Goal: Information Seeking & Learning: Learn about a topic

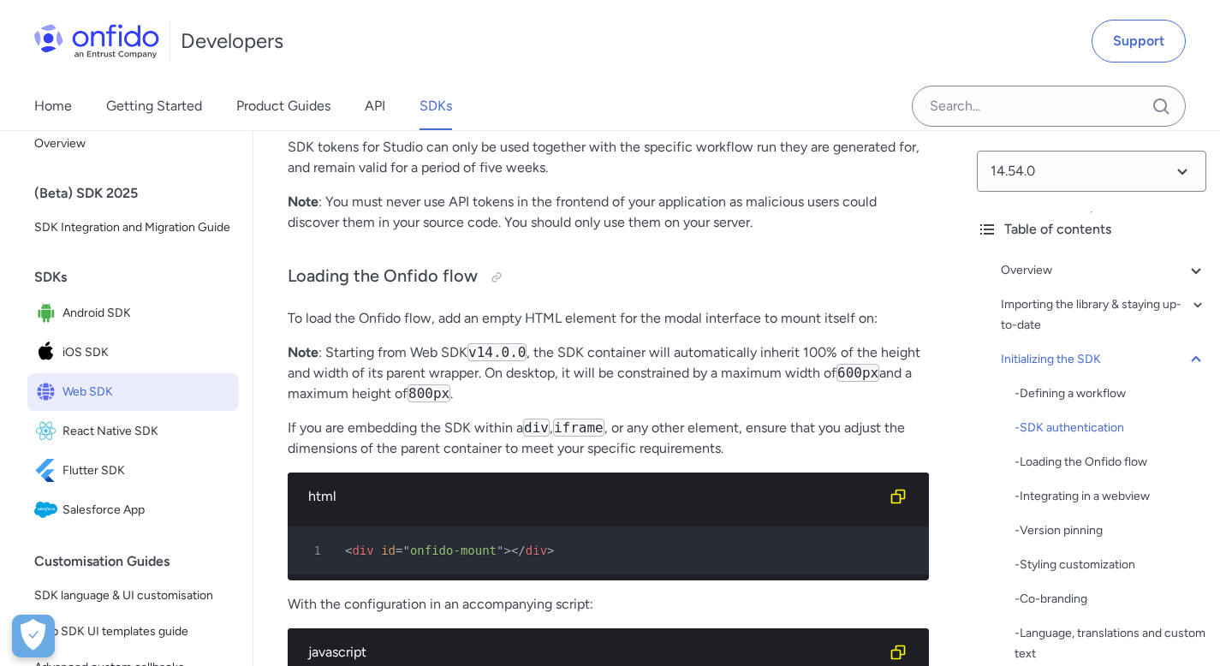
scroll to position [4228, 0]
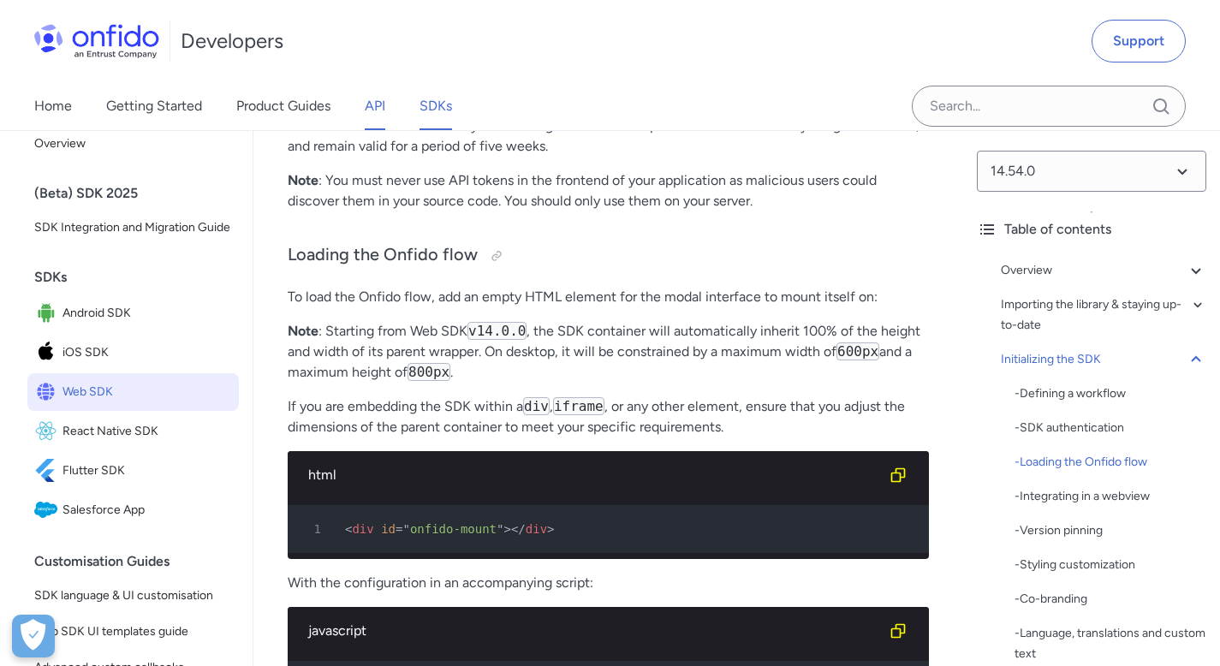
click at [376, 108] on link "API" at bounding box center [375, 106] width 21 height 48
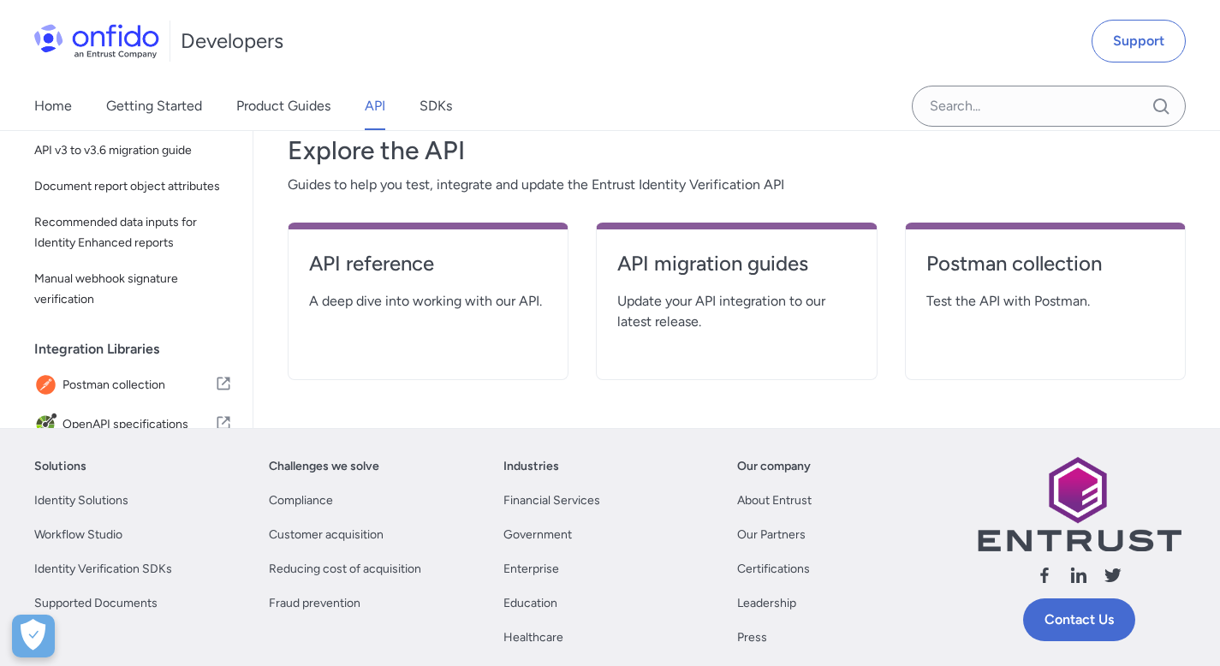
scroll to position [305, 0]
click at [326, 278] on link "API reference" at bounding box center [428, 271] width 238 height 41
select select "http"
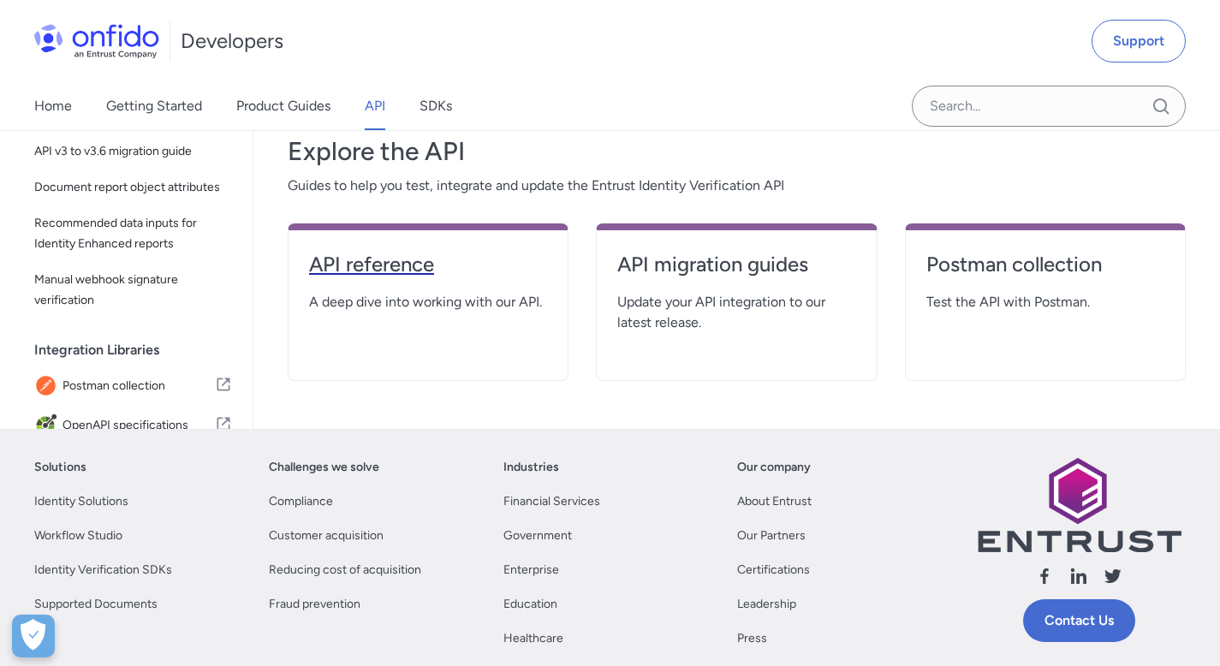
select select "http"
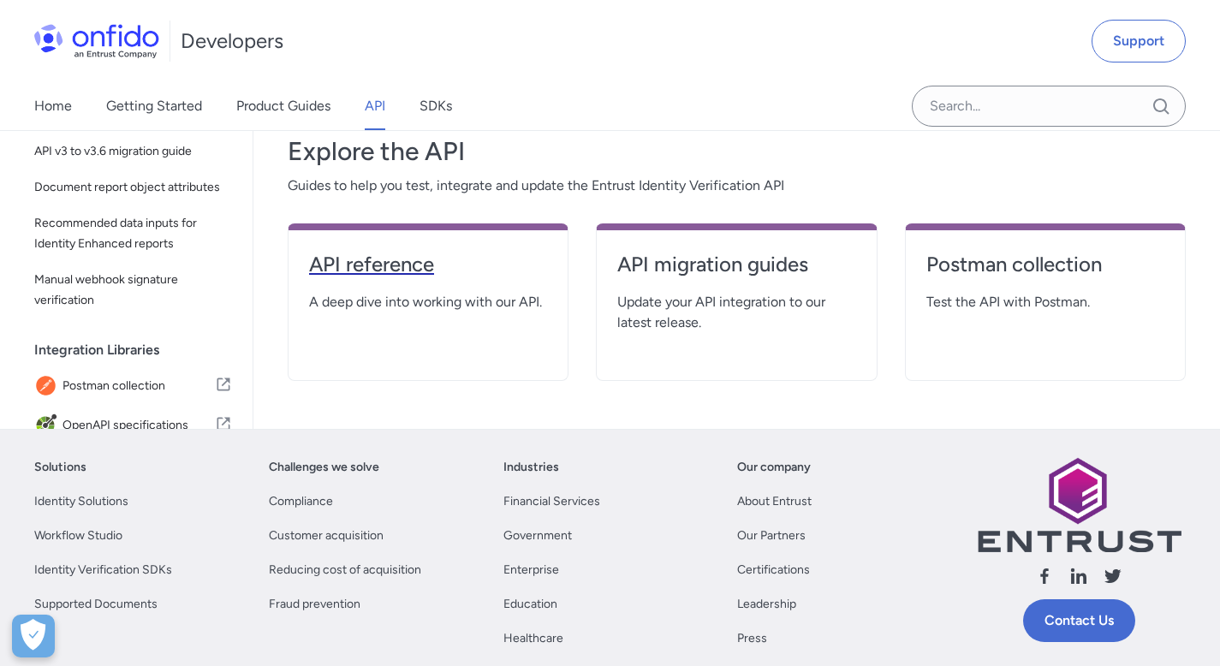
select select "http"
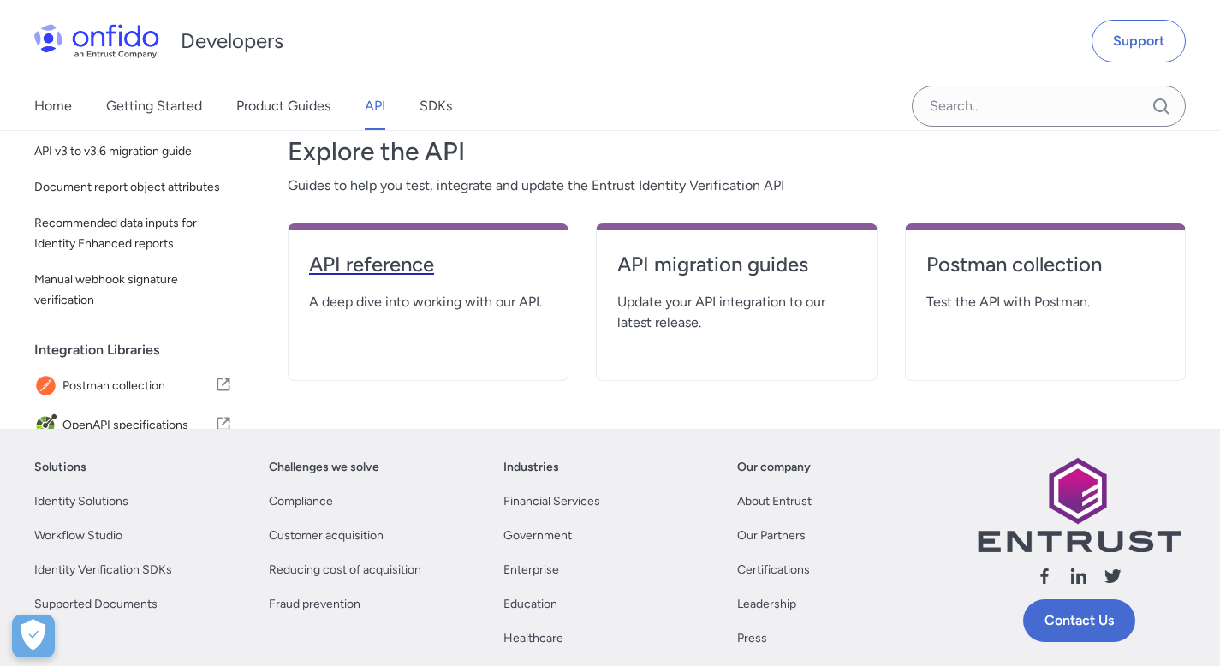
select select "http"
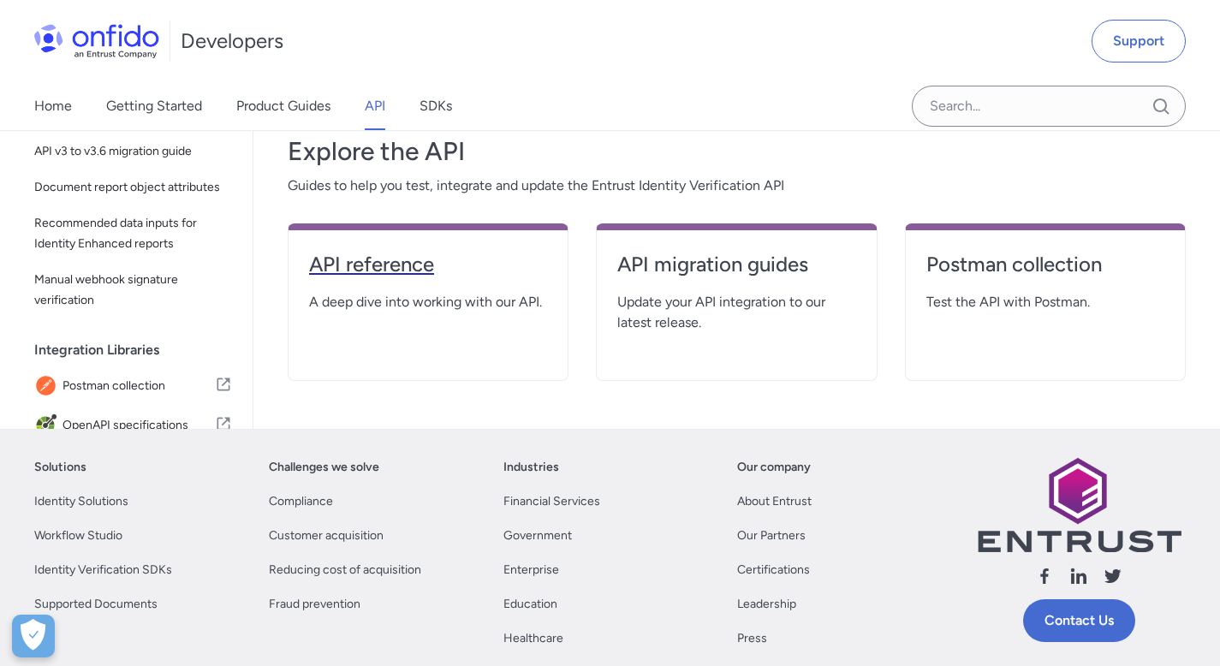
select select "http"
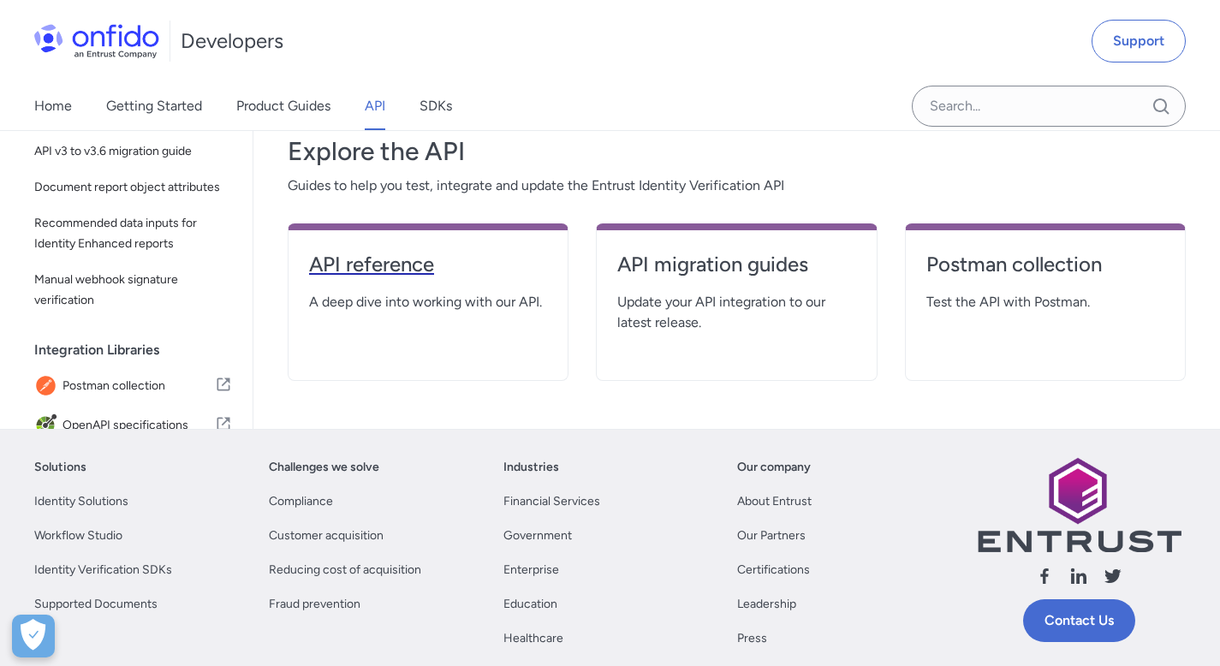
select select "http"
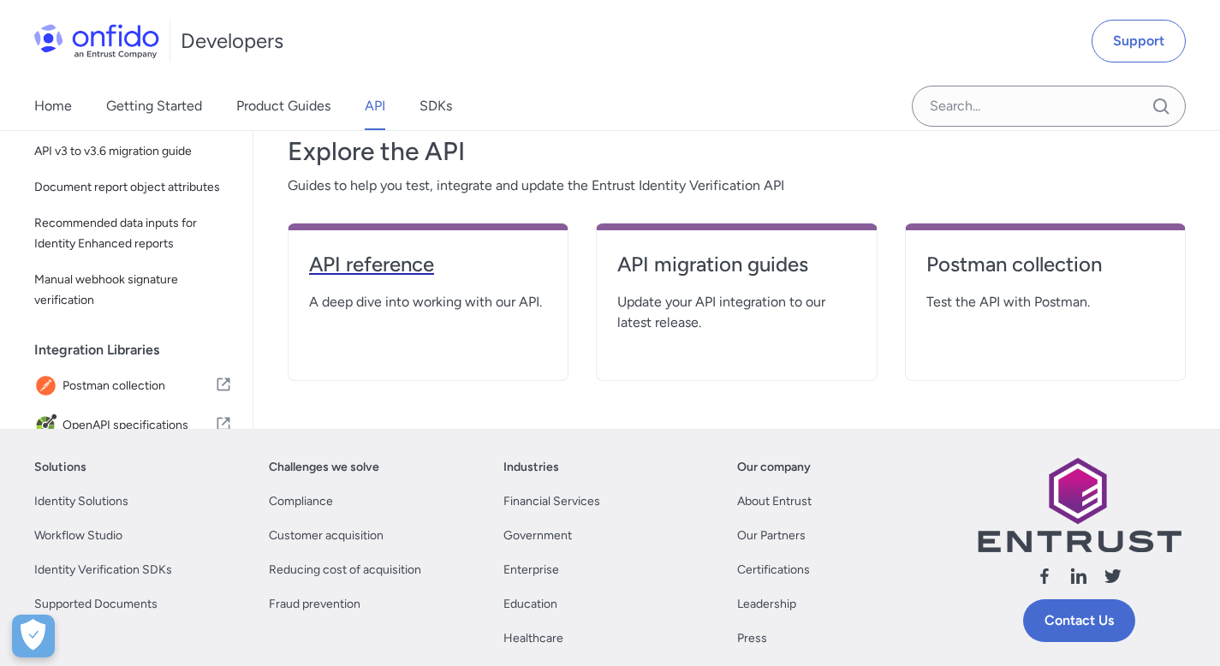
select select "http"
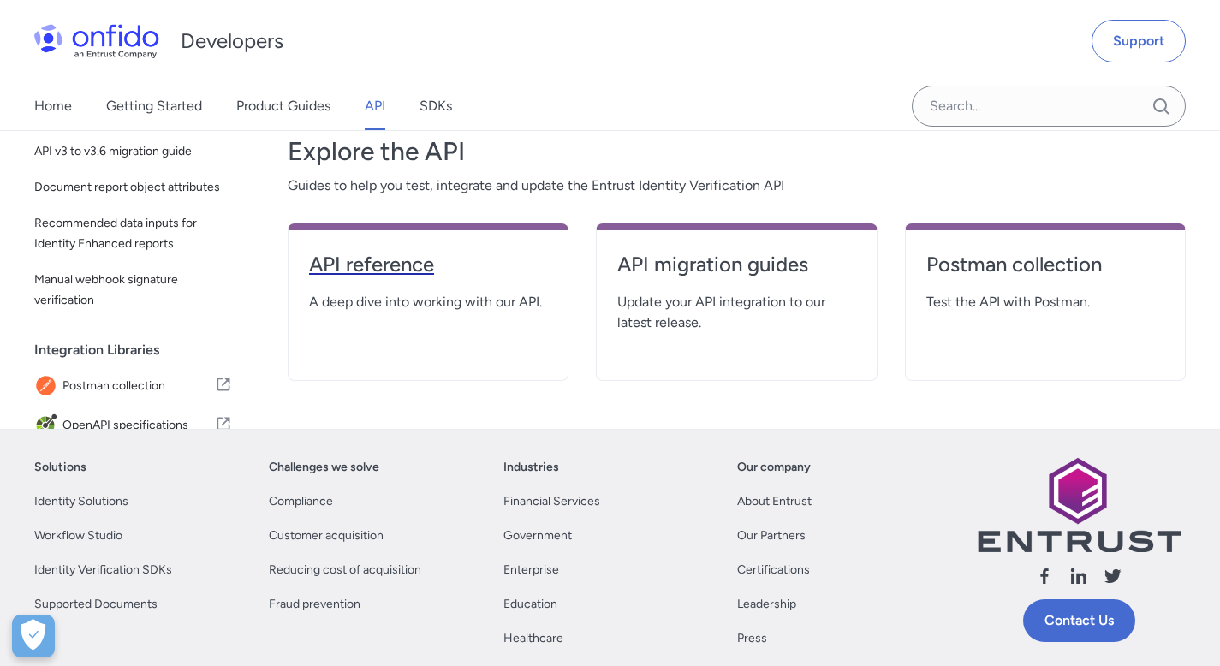
select select "http"
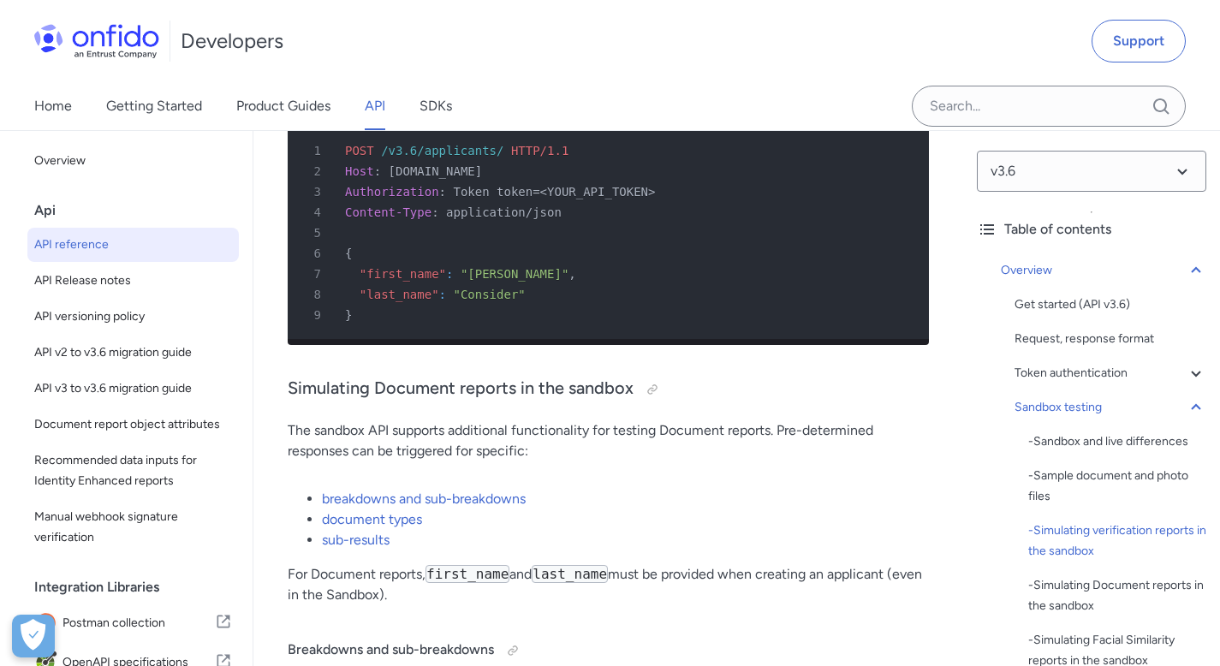
scroll to position [4642, 0]
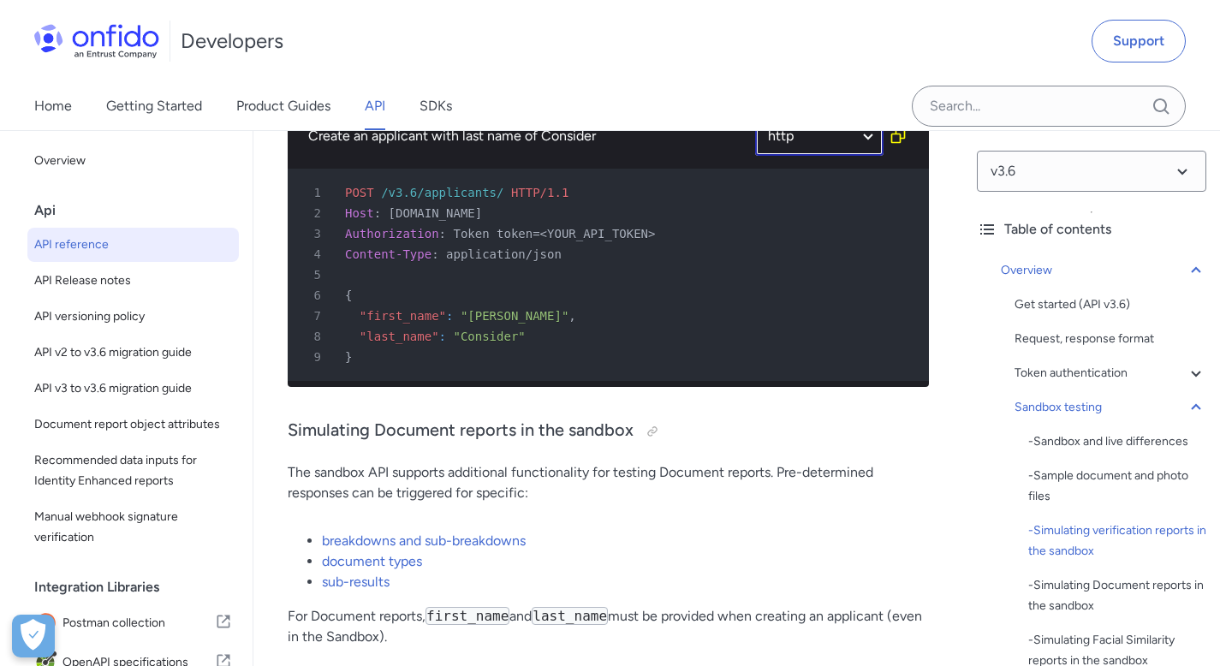
click at [868, 156] on select "ruby python php javascript java http bash" at bounding box center [819, 135] width 128 height 39
select select "ruby"
click at [755, 130] on select "ruby python php javascript java http bash" at bounding box center [819, 135] width 128 height 39
select select "ruby"
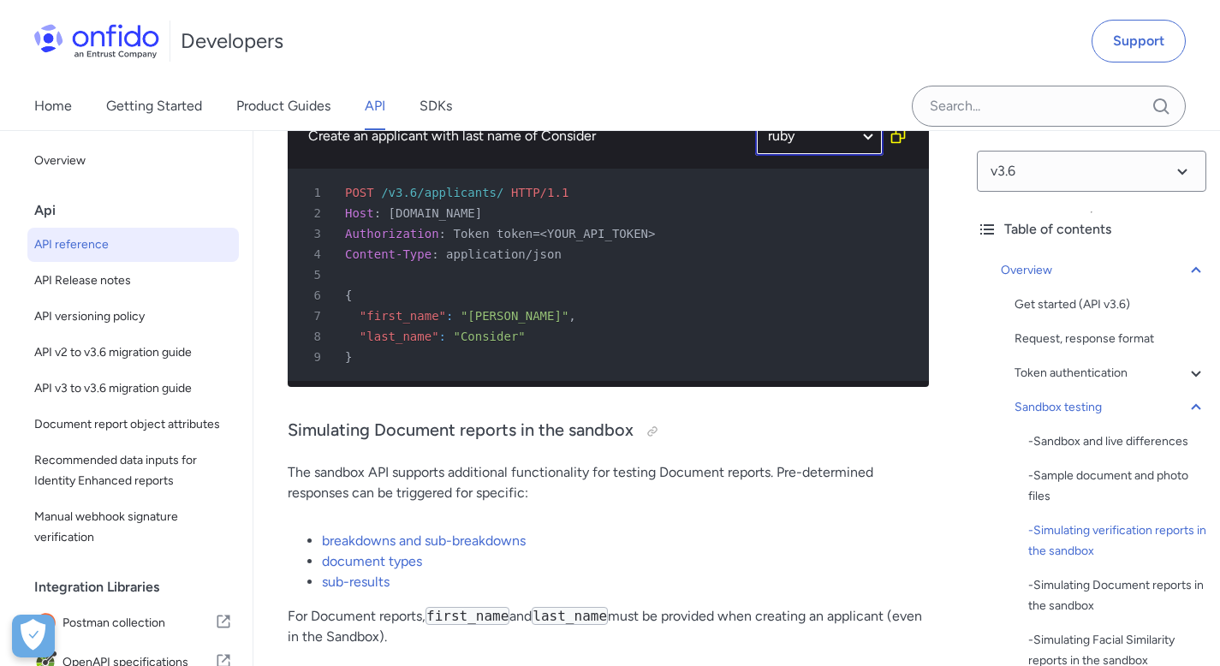
select select "ruby"
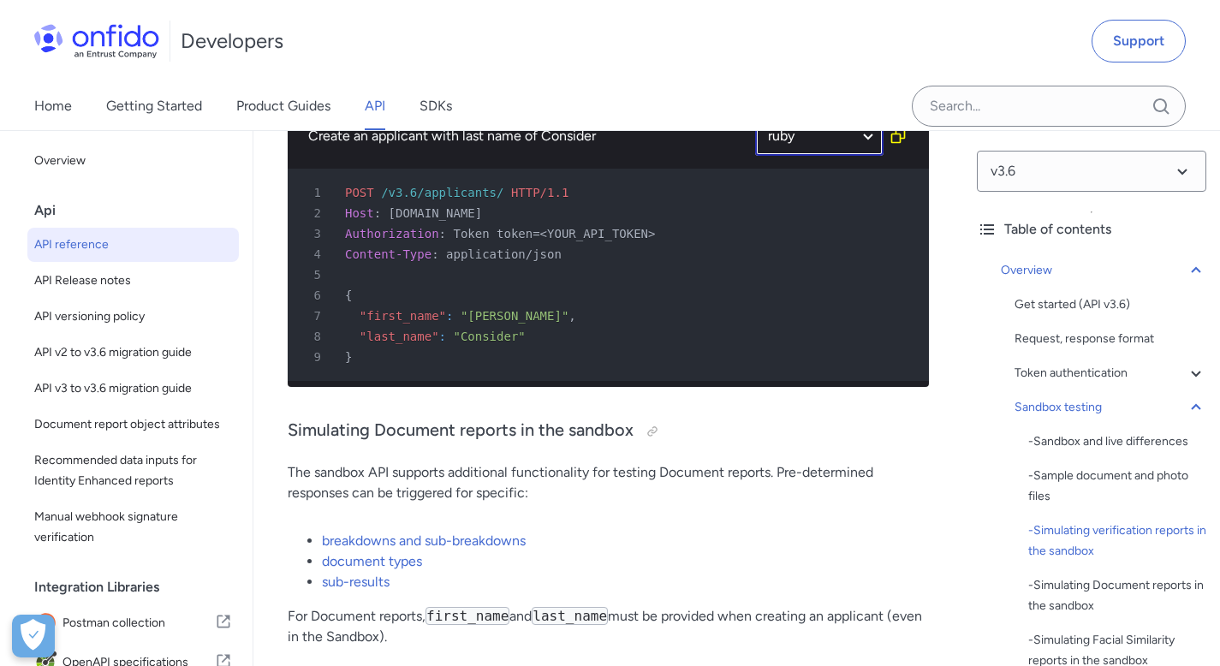
select select "ruby"
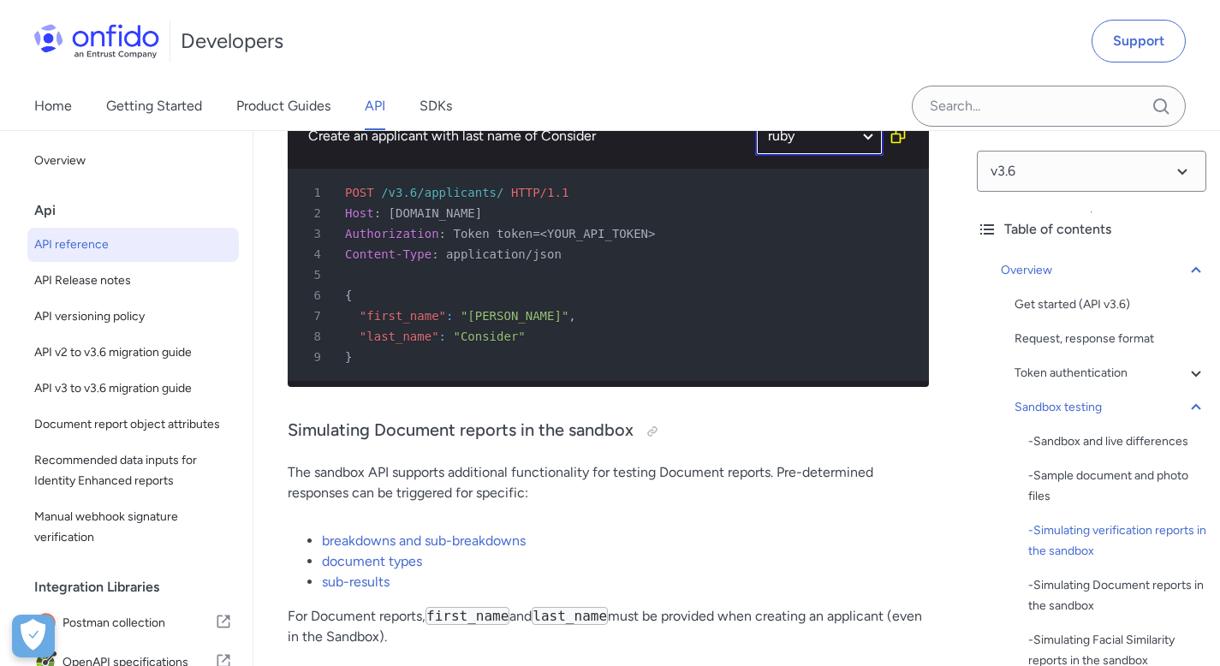
select select "ruby"
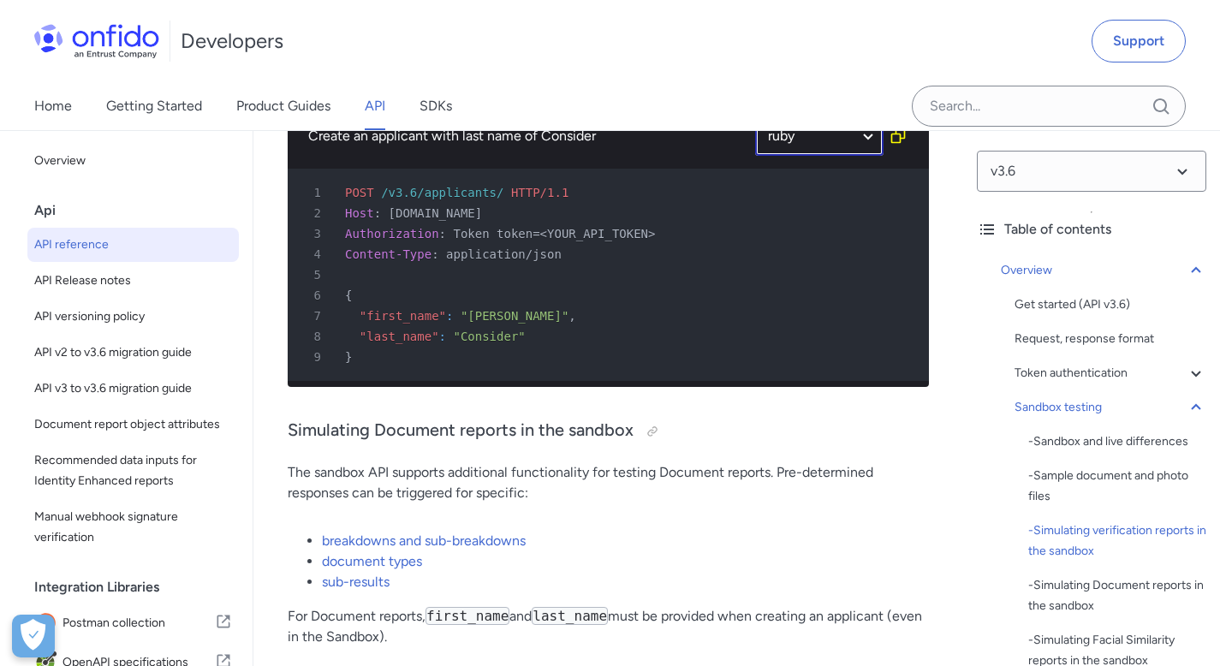
select select "ruby"
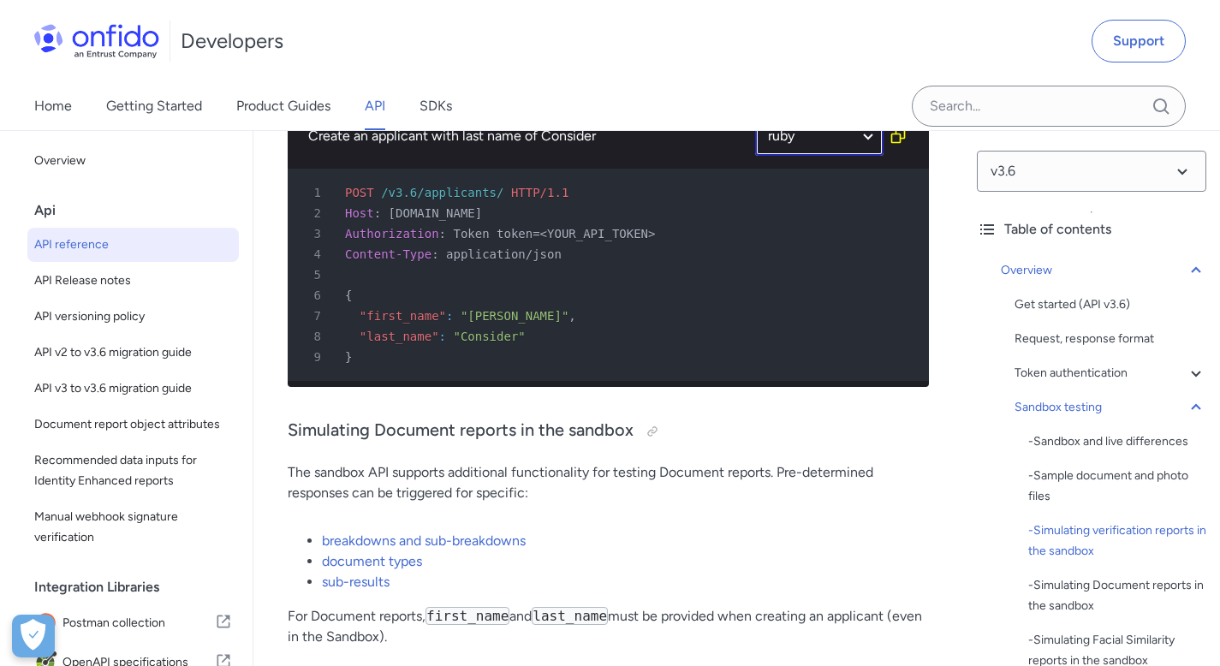
select select "ruby"
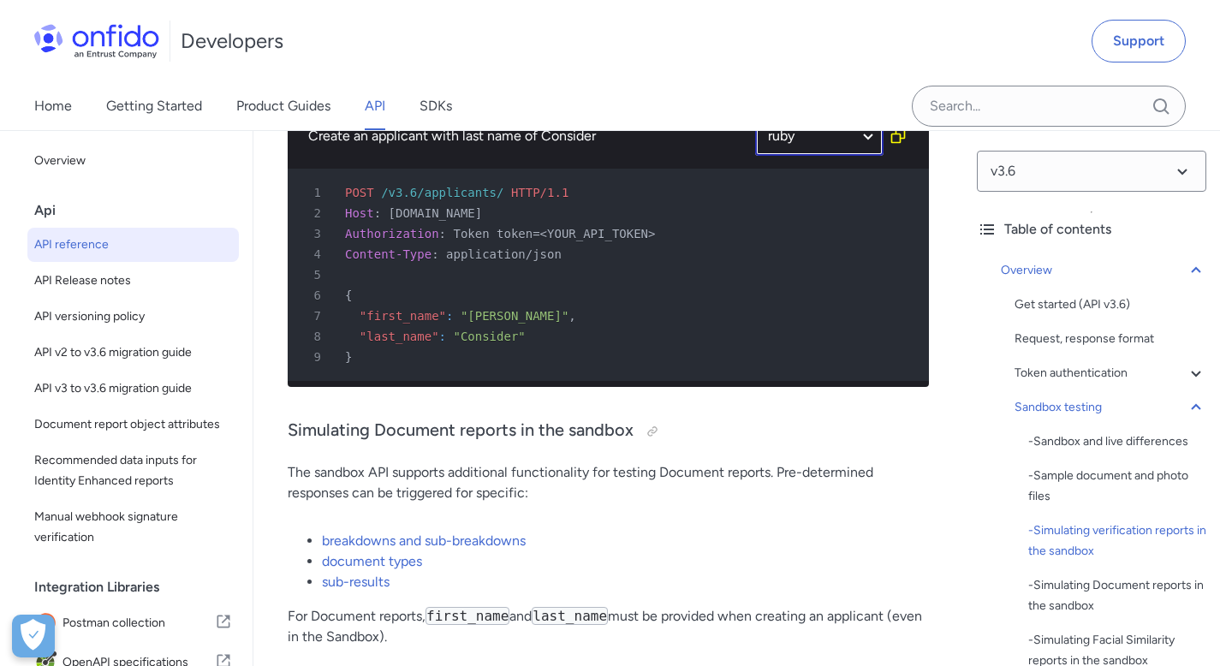
select select "ruby"
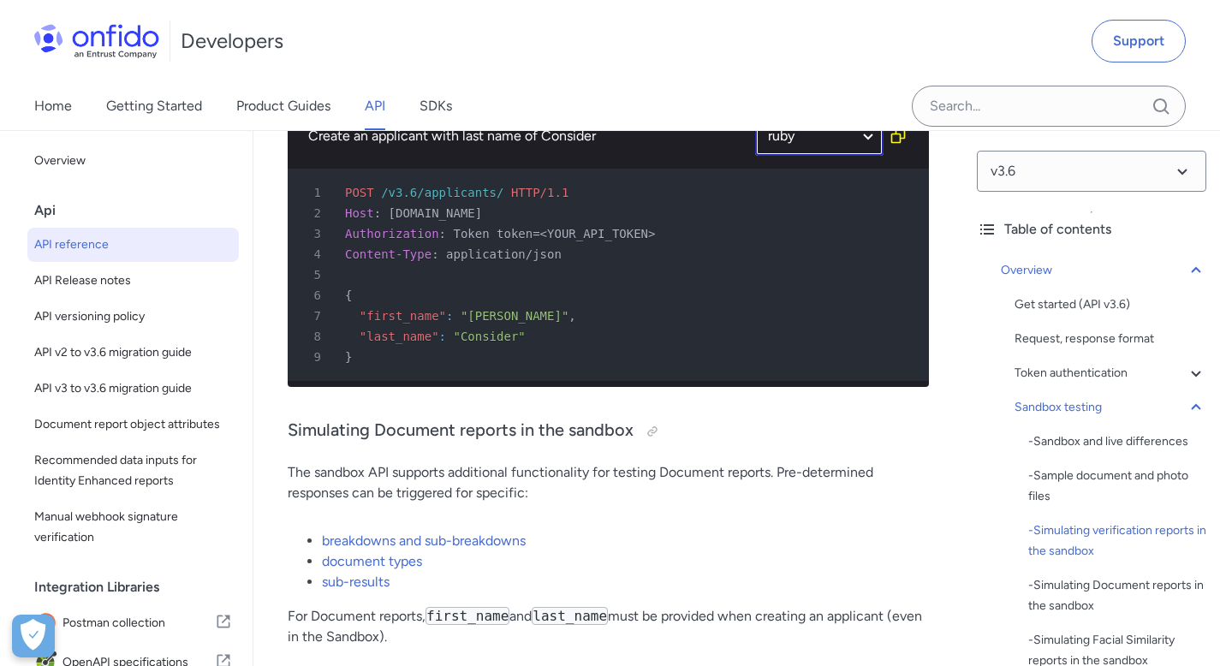
select select "ruby"
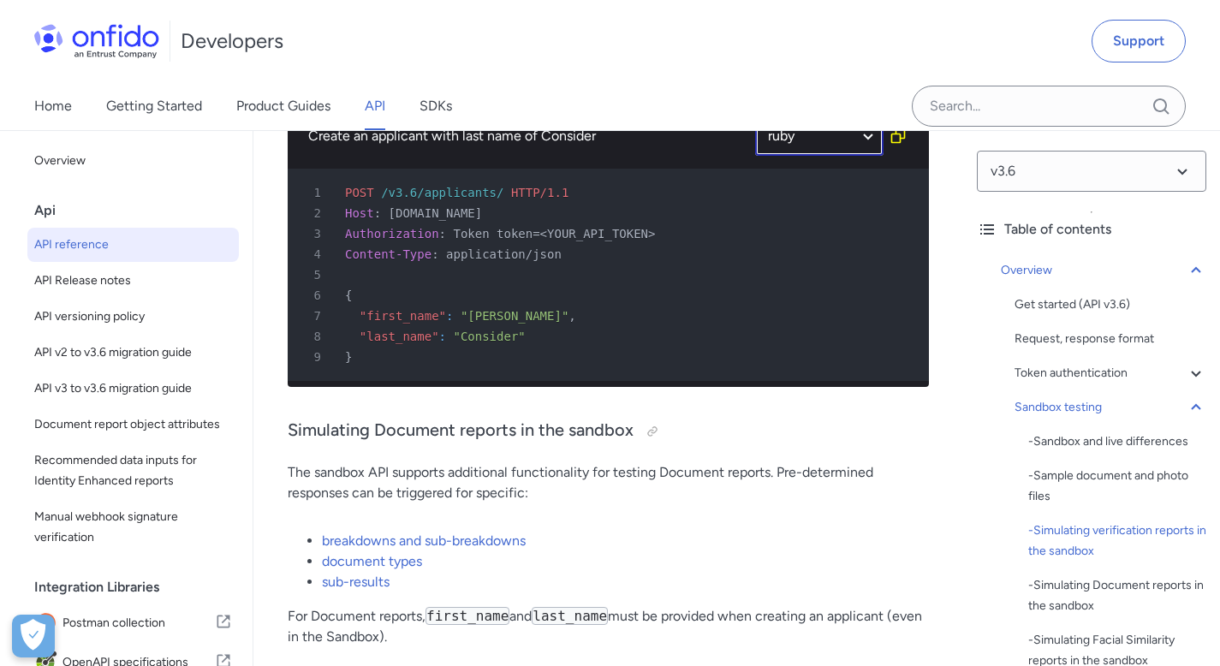
scroll to position [4683, 0]
